Goal: Task Accomplishment & Management: Complete application form

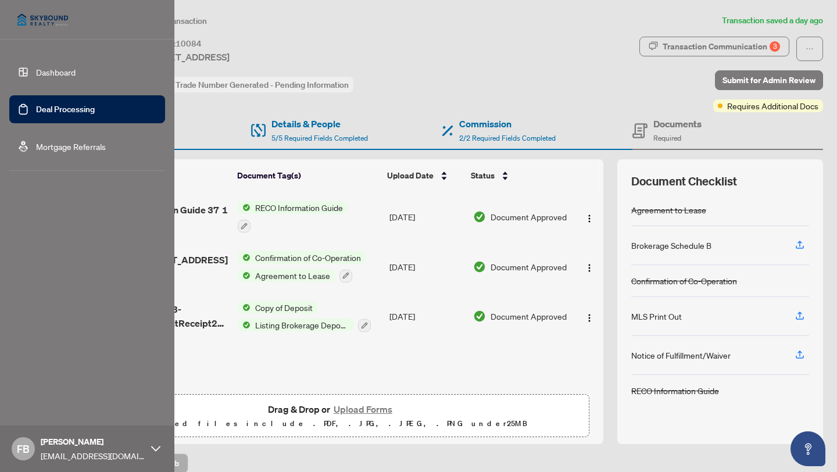
click at [36, 110] on link "Deal Processing" at bounding box center [65, 109] width 59 height 10
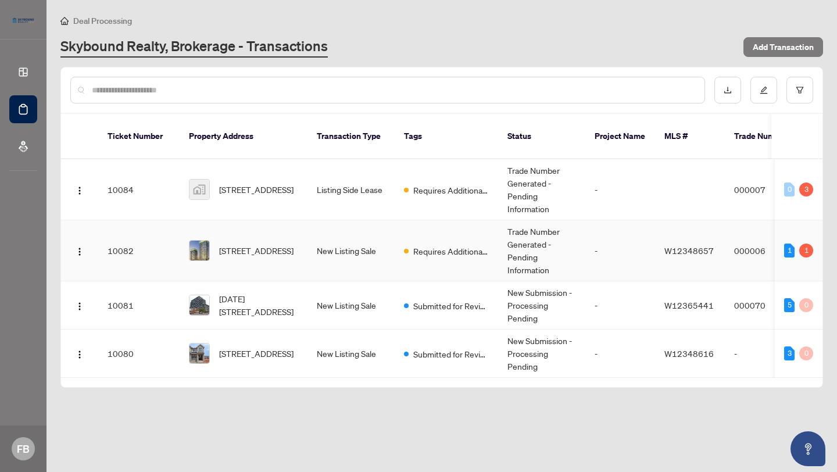
click at [352, 237] on td "New Listing Sale" at bounding box center [351, 250] width 87 height 61
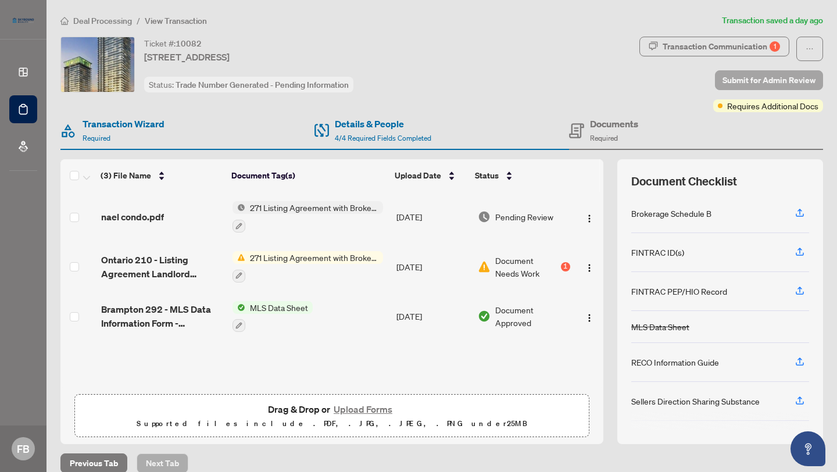
click at [752, 73] on span "Submit for Admin Review" at bounding box center [769, 80] width 93 height 19
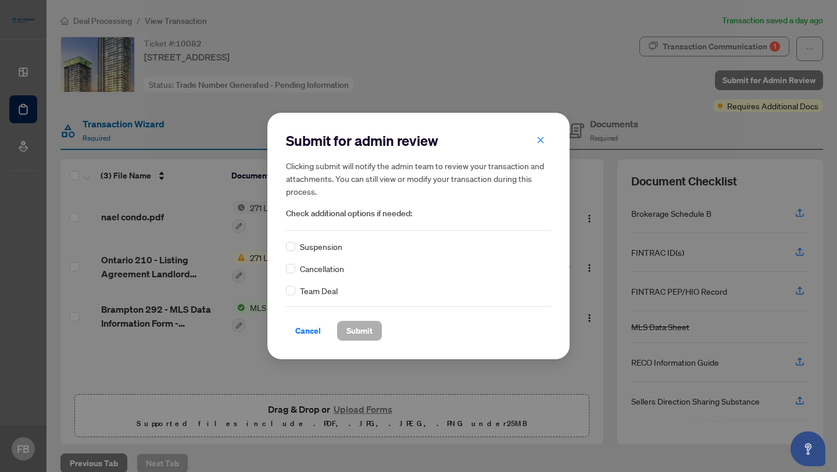
click at [360, 330] on span "Submit" at bounding box center [360, 331] width 26 height 19
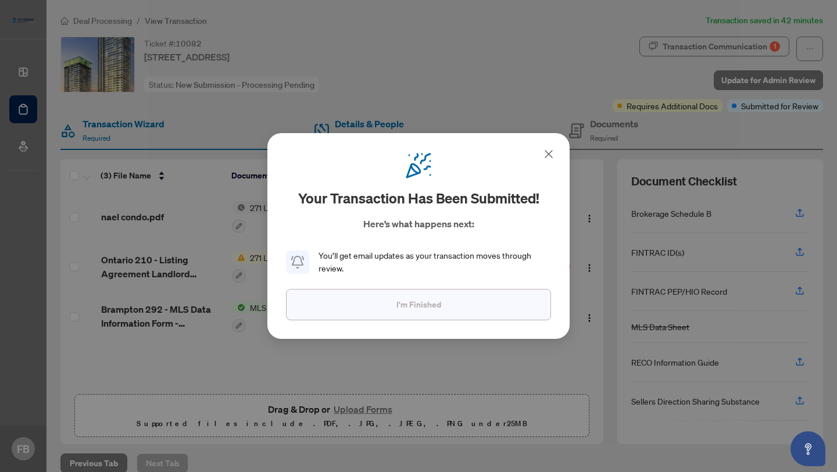
click at [395, 305] on button "I'm Finished" at bounding box center [418, 304] width 265 height 31
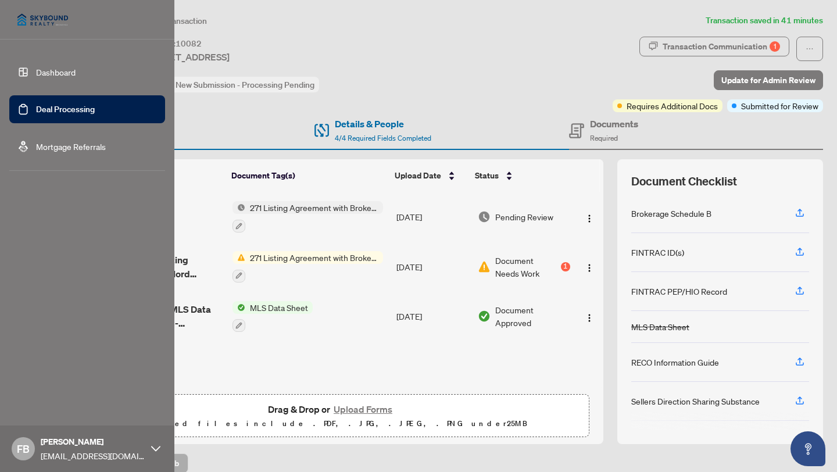
click at [36, 106] on link "Deal Processing" at bounding box center [65, 109] width 59 height 10
